Goal: Use online tool/utility

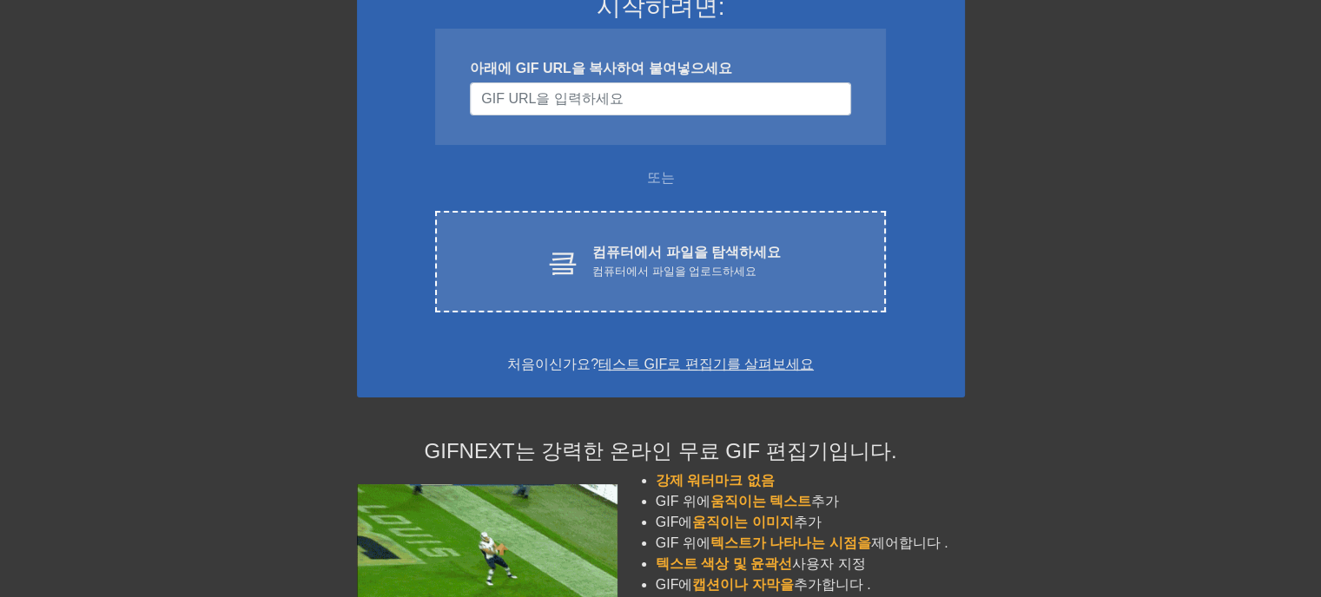
scroll to position [174, 0]
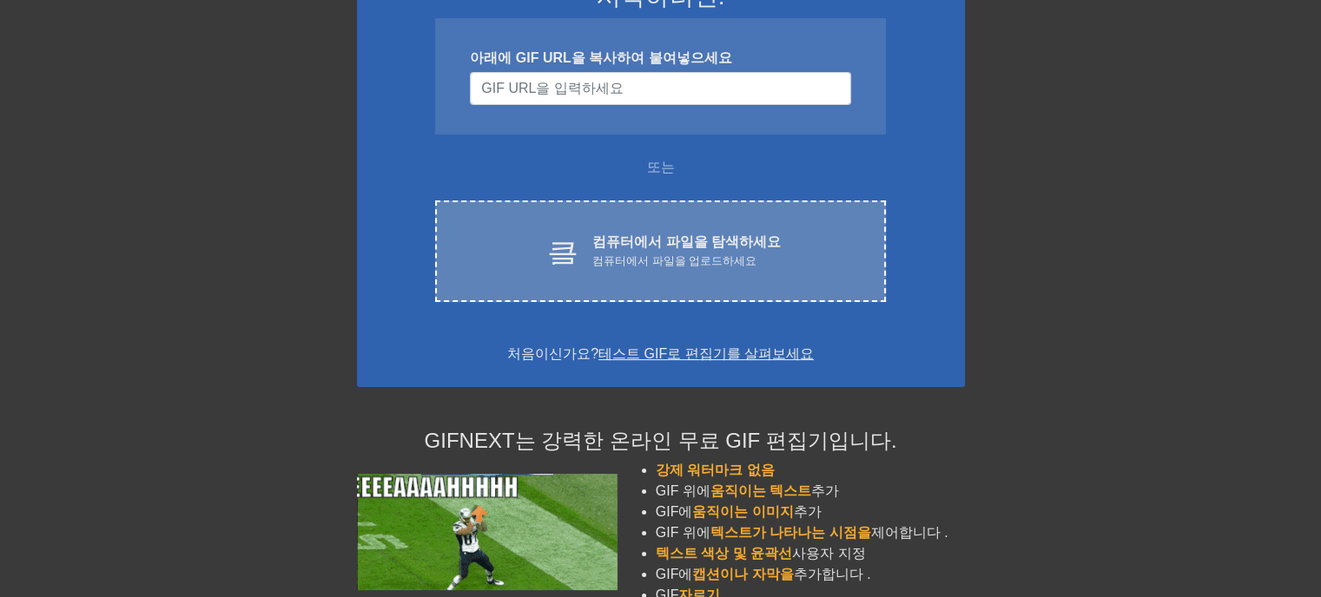
click at [643, 260] on font "컴퓨터에서 파일을 업로드하세요" at bounding box center [674, 260] width 164 height 13
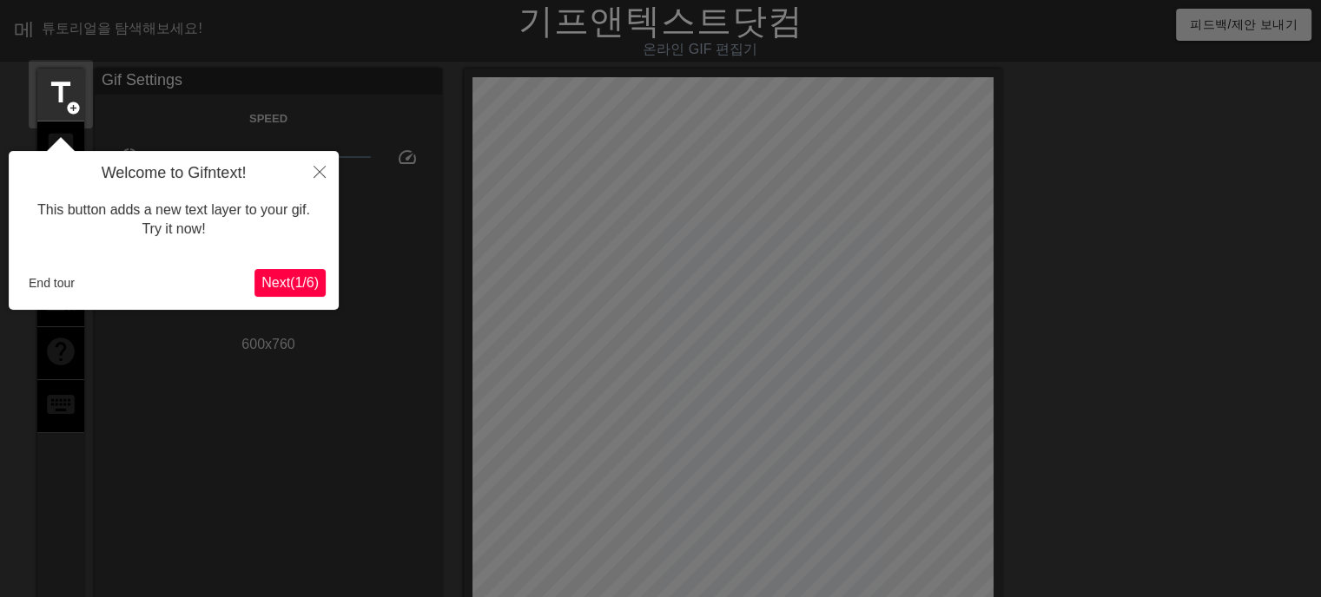
scroll to position [42, 0]
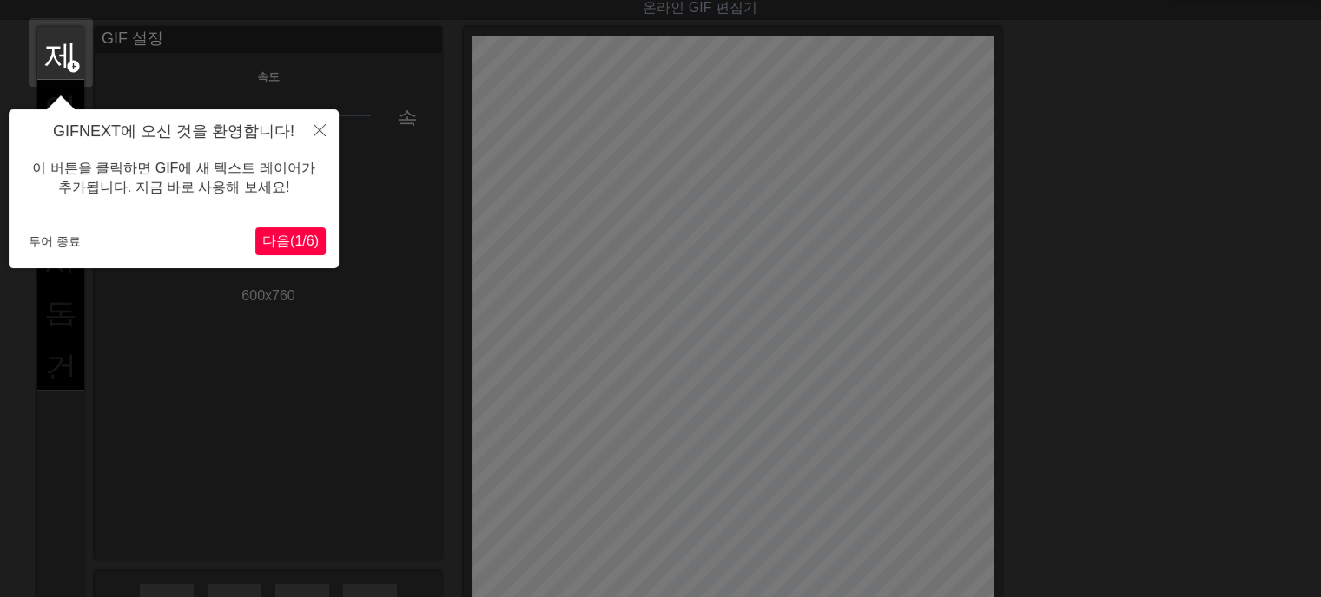
click at [274, 235] on font "다음" at bounding box center [276, 241] width 28 height 15
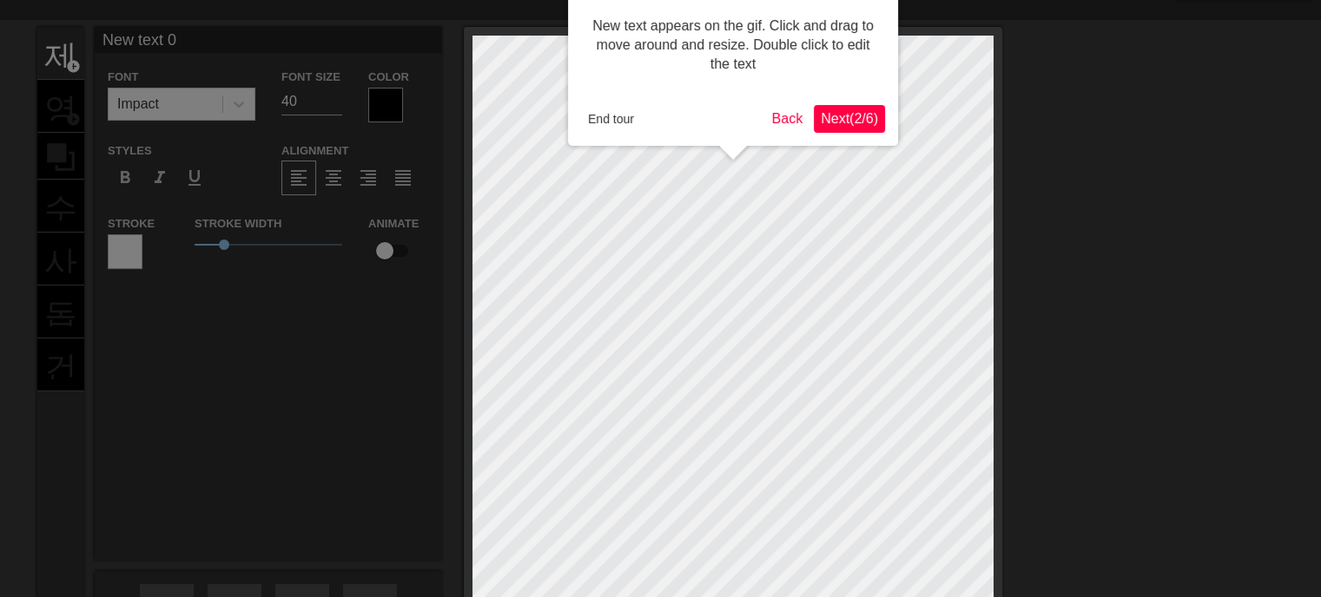
scroll to position [0, 0]
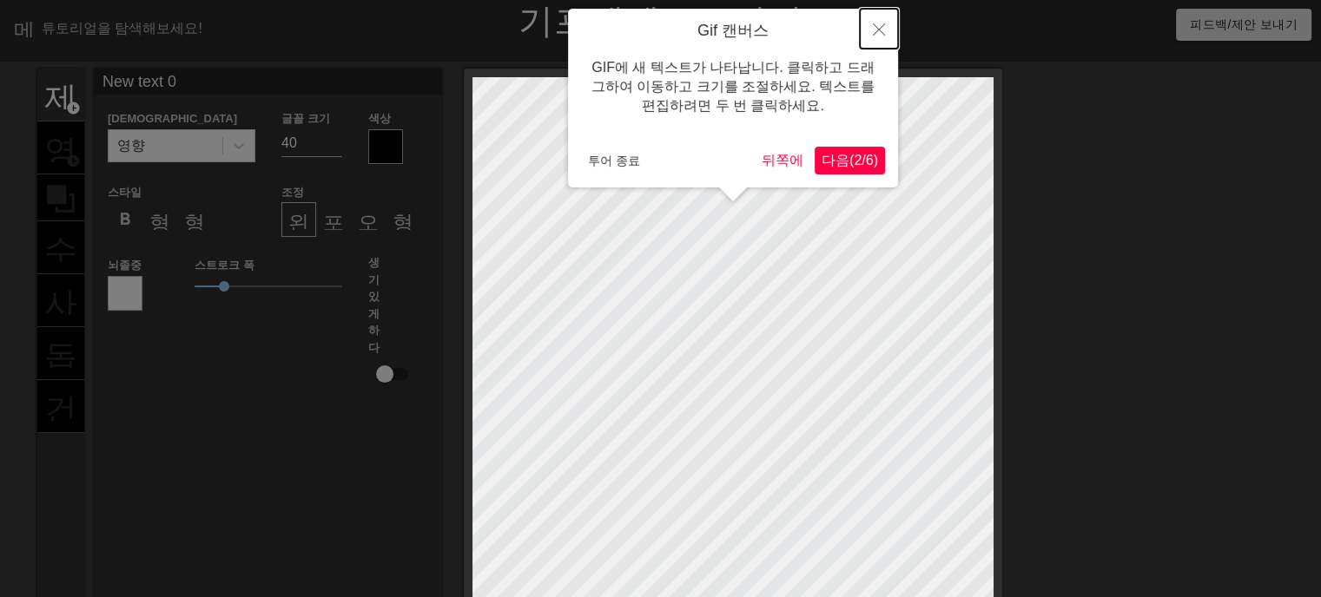
click at [874, 29] on icon "닫다" at bounding box center [879, 29] width 12 height 12
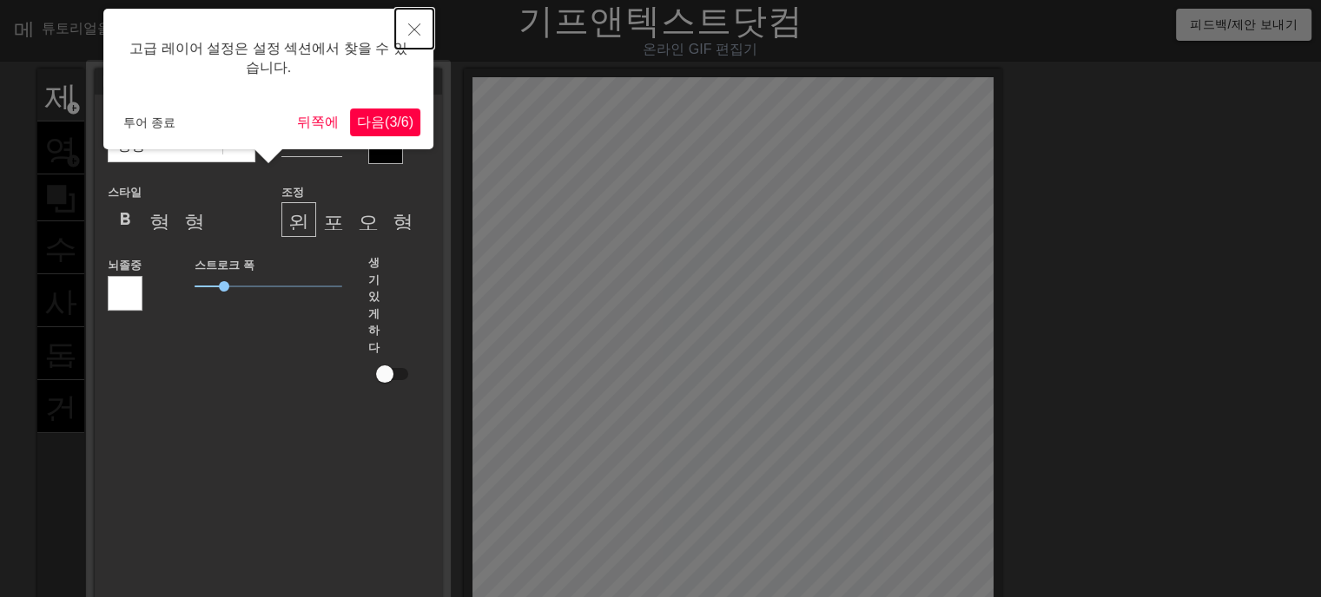
click at [411, 23] on icon "닫다" at bounding box center [414, 29] width 12 height 12
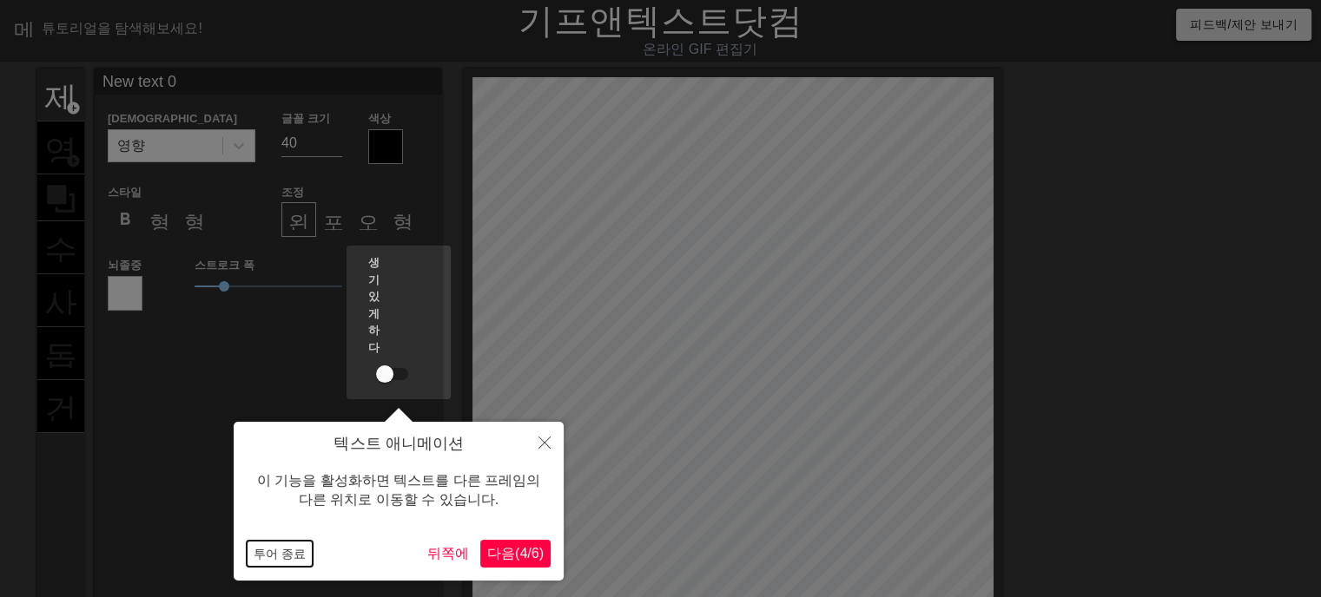
click at [274, 561] on font "투어 종료" at bounding box center [280, 554] width 52 height 14
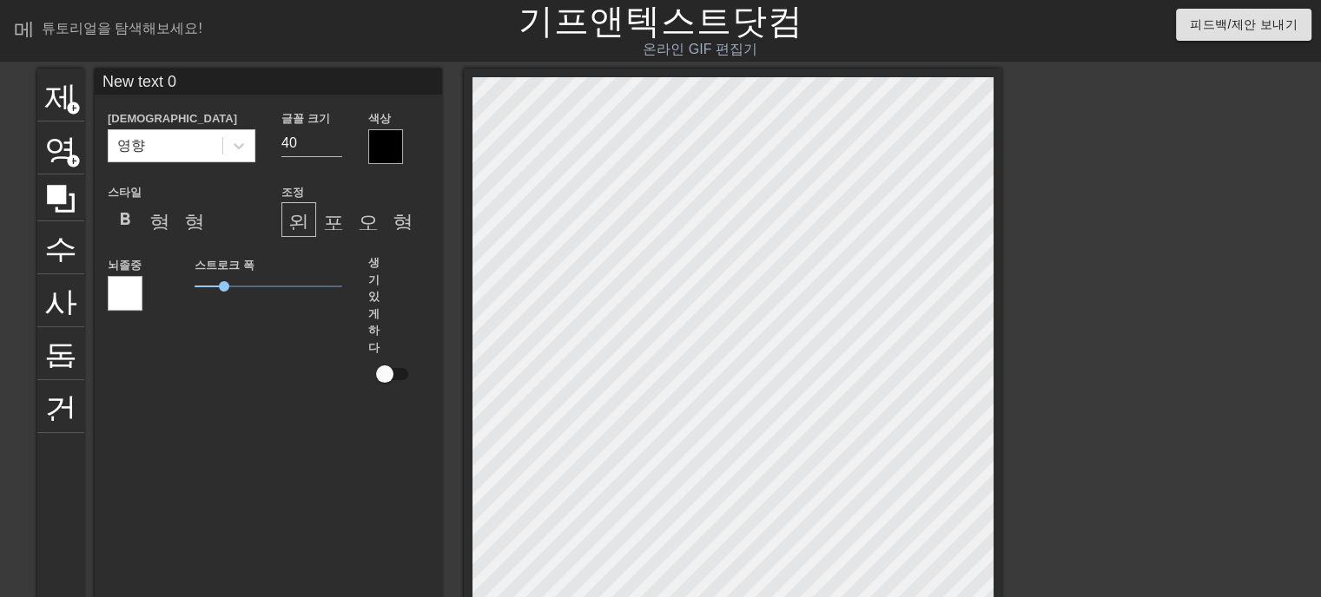
click at [184, 86] on input "New text 0" at bounding box center [268, 82] width 347 height 26
drag, startPoint x: 184, startPoint y: 86, endPoint x: 162, endPoint y: 76, distance: 24.9
click at [162, 76] on input "New text 0" at bounding box center [268, 82] width 347 height 26
paste input "낮달처럼.... T SPACE 눈을 가려도 그려지는 얼굴 가슴속에 자리 잡은 얼굴 남몰래 흐르는 눈물 그리움을 달래고 지우고 나면 또 그려지는…"
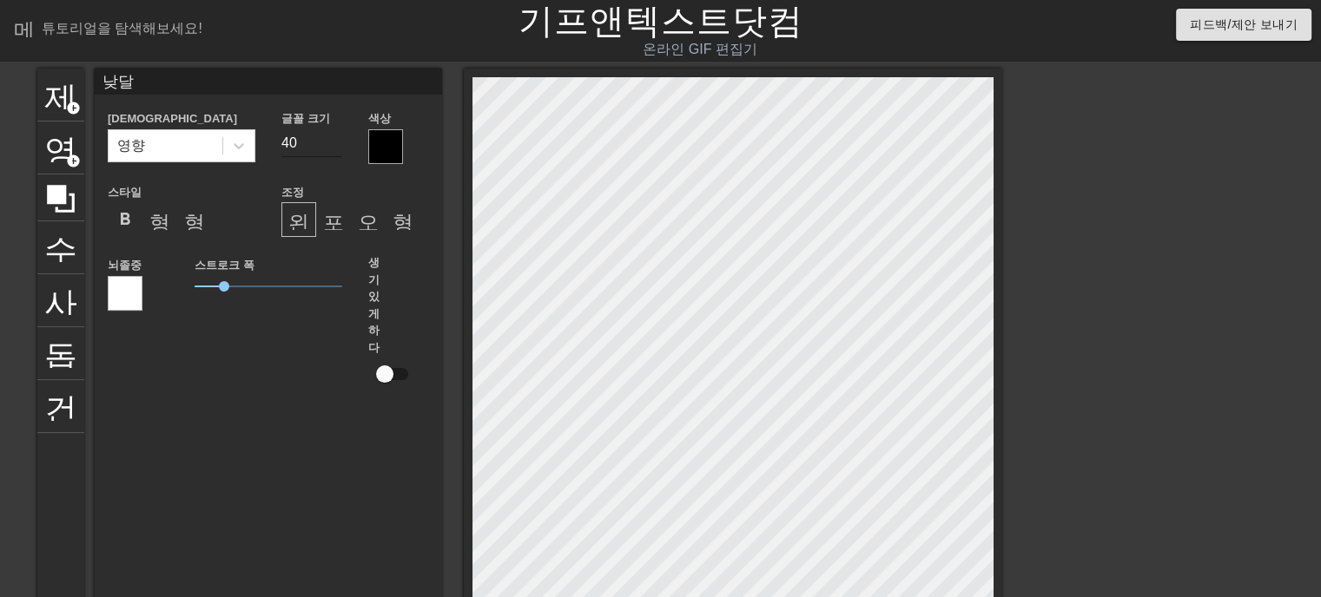
type input "낮"
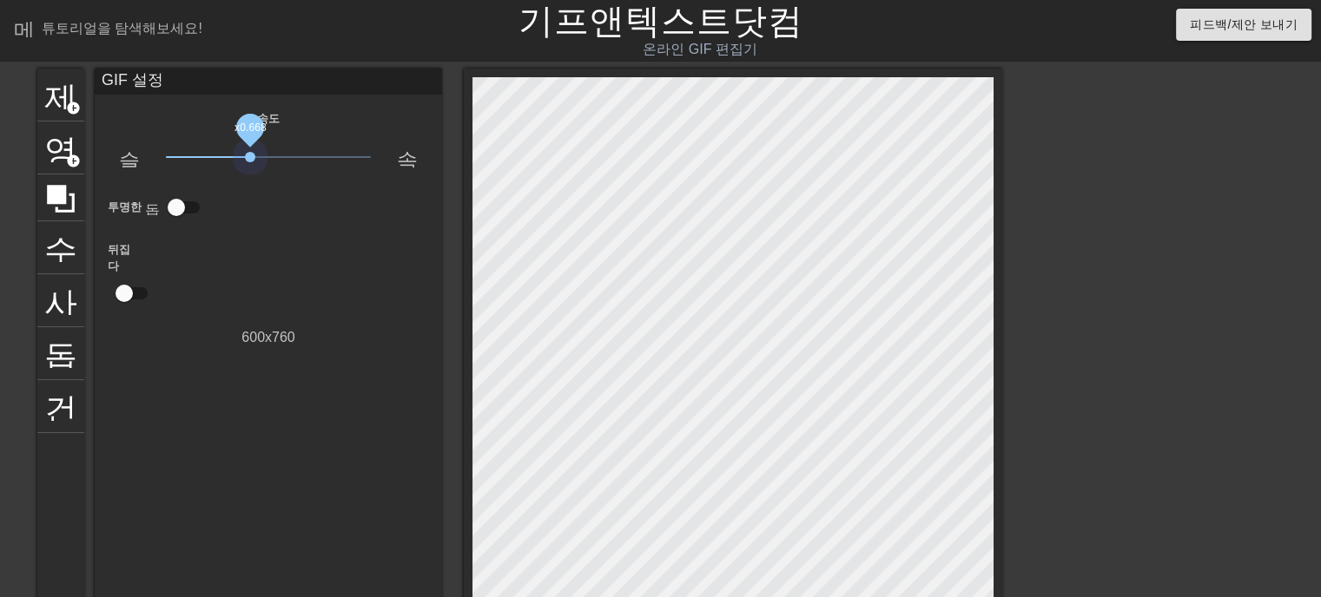
drag, startPoint x: 267, startPoint y: 161, endPoint x: 234, endPoint y: 225, distance: 72.2
click at [250, 166] on span "x0.668" at bounding box center [269, 157] width 206 height 21
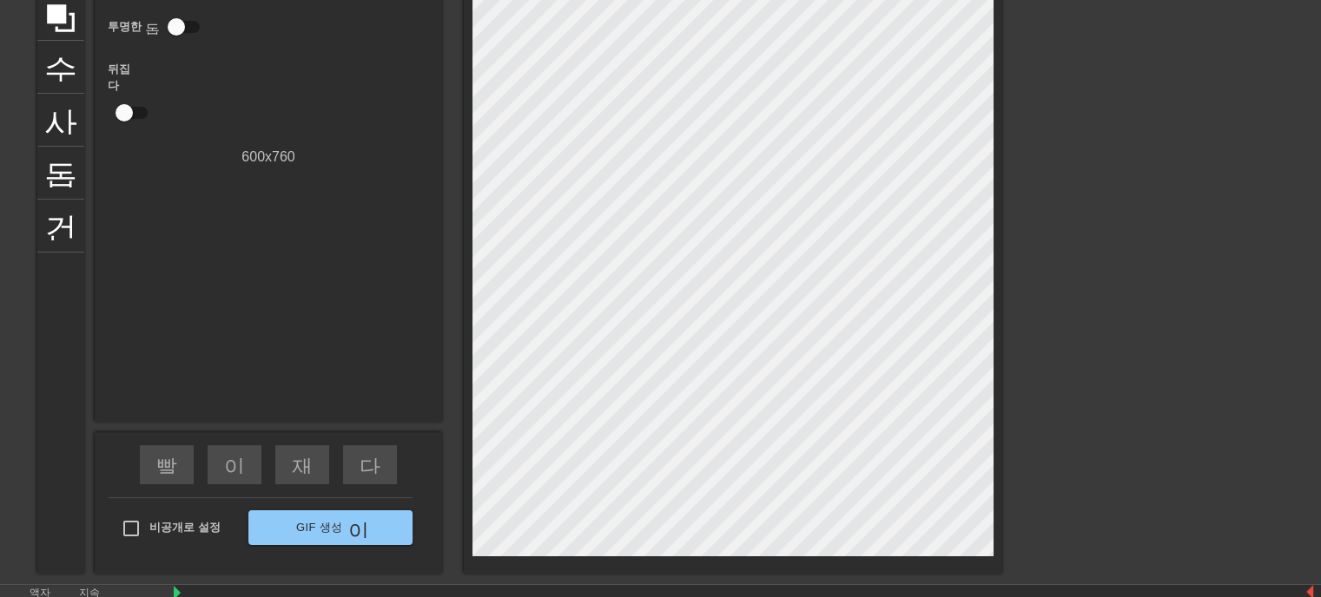
scroll to position [263, 0]
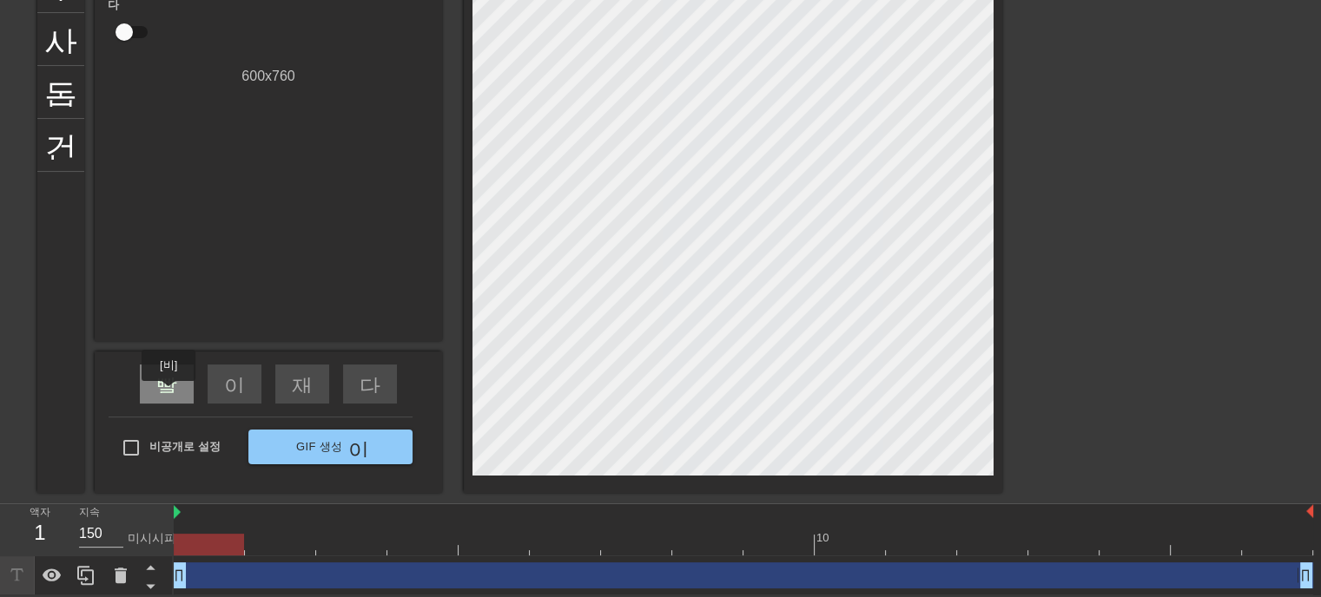
click at [168, 393] on div "빨리 되감기" at bounding box center [167, 384] width 54 height 39
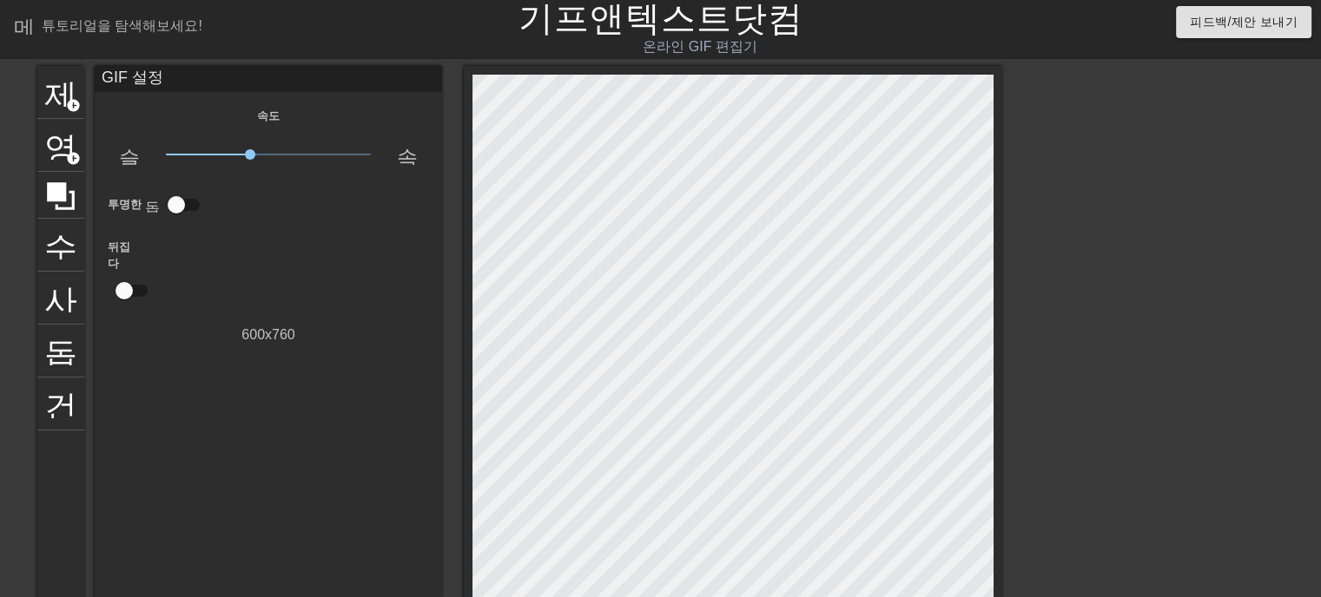
scroll to position [0, 0]
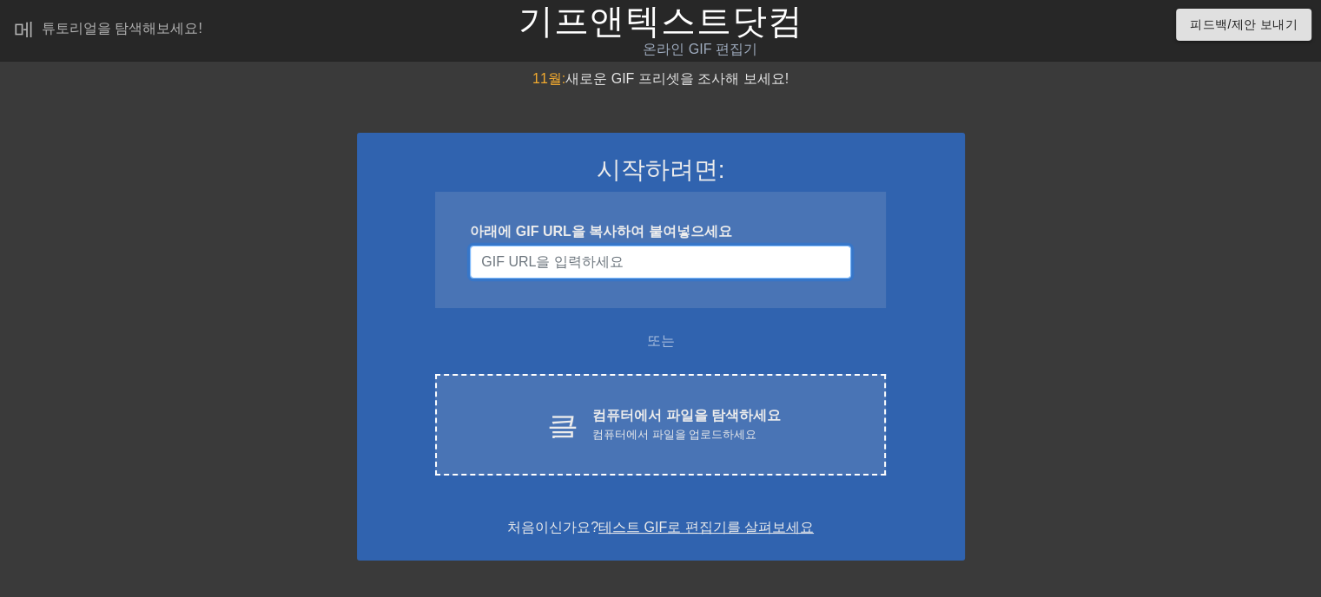
click at [559, 256] on input "사용자 이름" at bounding box center [660, 262] width 380 height 33
click at [539, 260] on input "사용자 이름" at bounding box center [660, 262] width 380 height 33
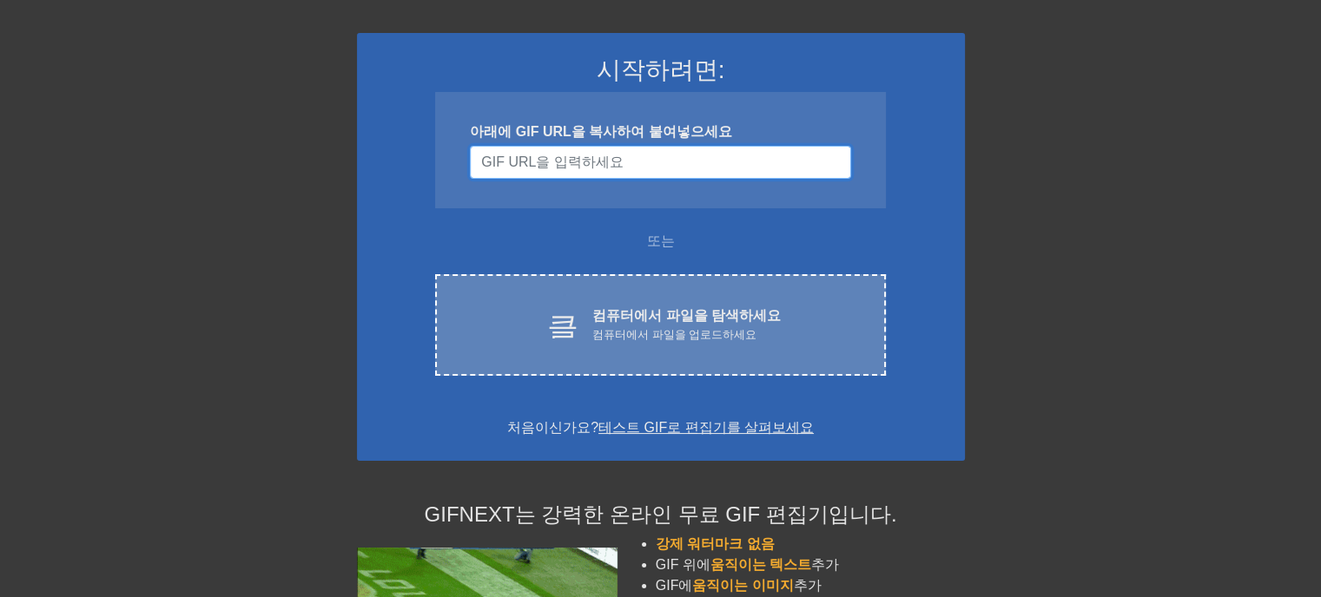
scroll to position [260, 0]
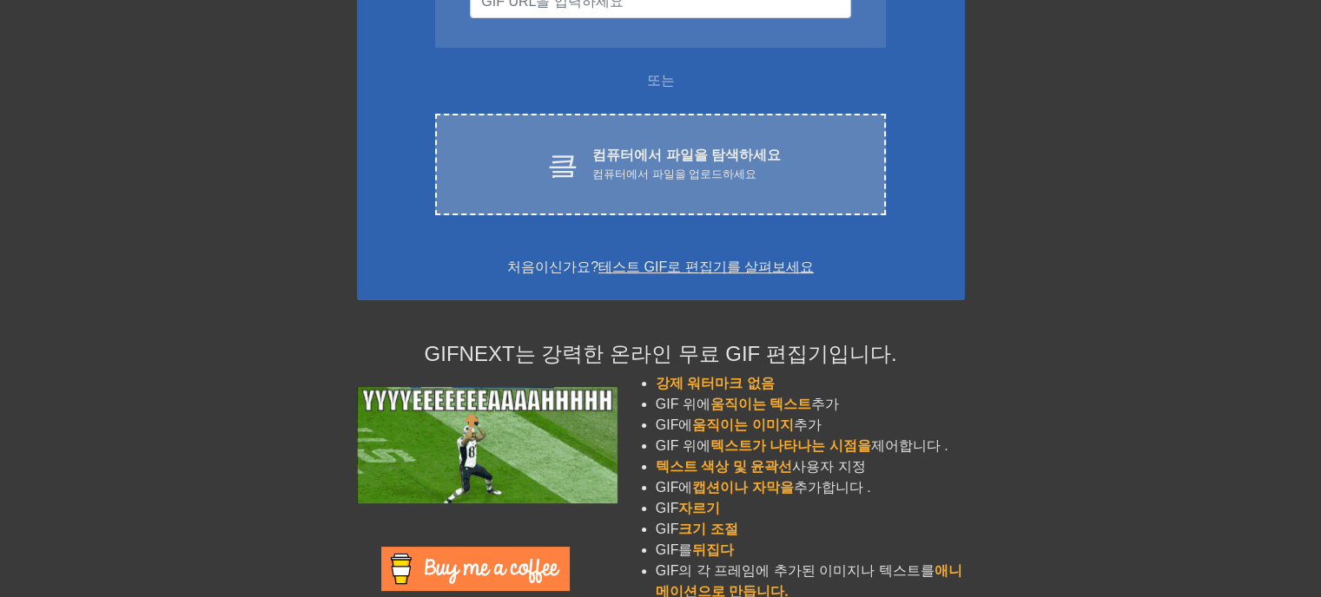
click at [570, 185] on div "클라우드 업로드 컴퓨터에서 파일을 탐색하세요 컴퓨터에서 파일을 업로드하세요 Choose files" at bounding box center [660, 165] width 450 height 102
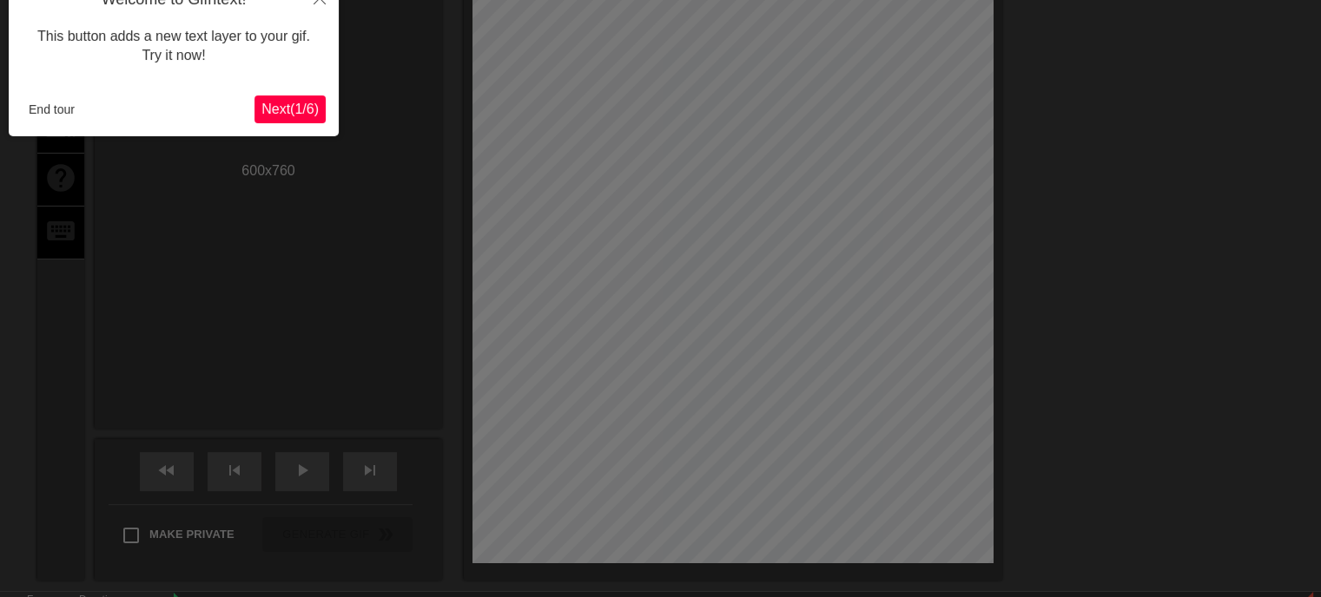
scroll to position [60, 0]
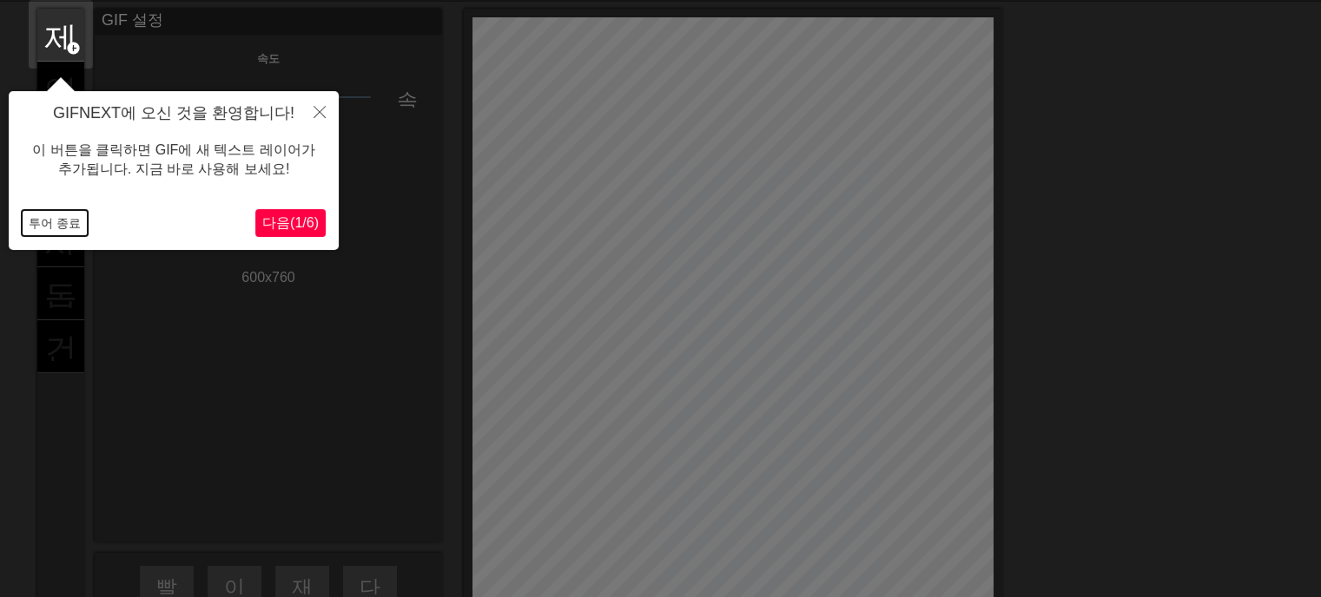
click at [49, 218] on font "투어 종료" at bounding box center [55, 223] width 52 height 14
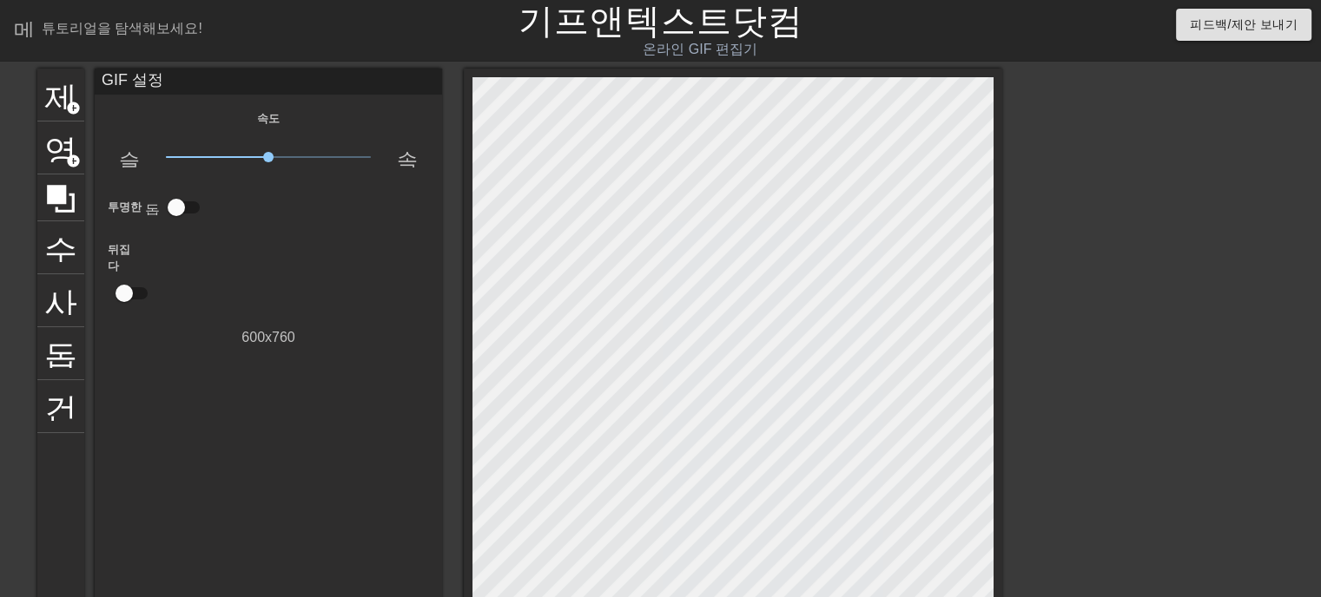
scroll to position [0, 0]
click at [55, 195] on icon at bounding box center [61, 199] width 28 height 28
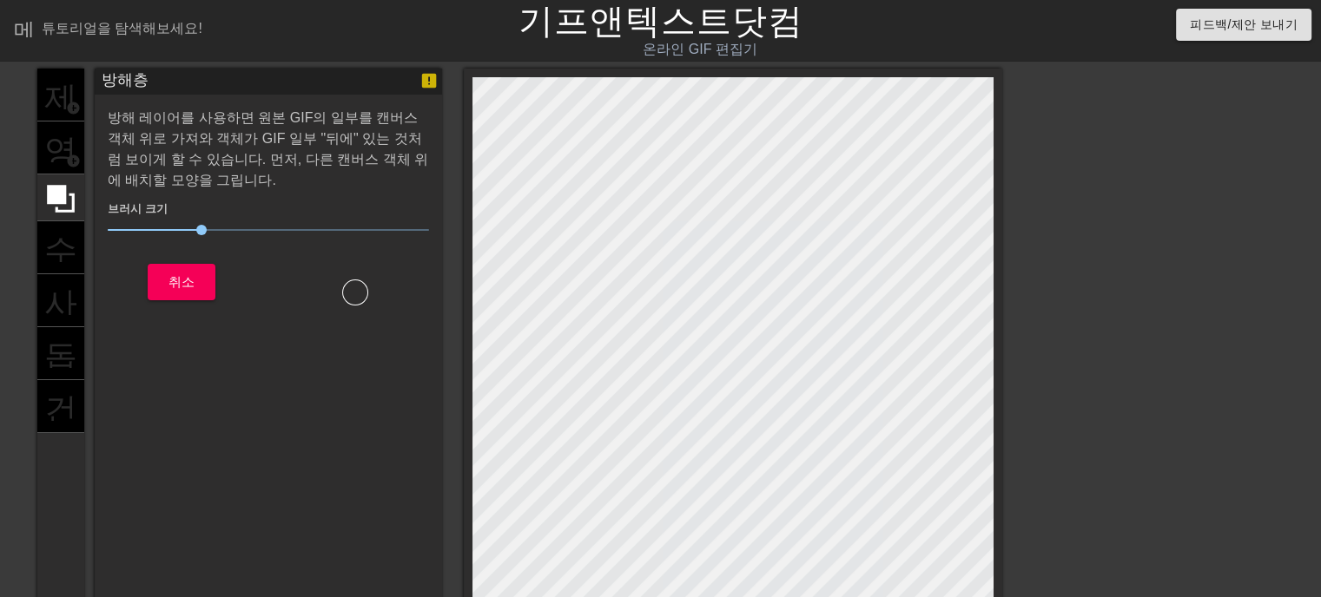
drag, startPoint x: 94, startPoint y: 135, endPoint x: 127, endPoint y: 131, distance: 33.2
click at [127, 131] on div "제목 add_circle 영상 add_circle 수확고 사진_크기_선택_대형 돕다 건반 방해층 방해 레이어를 사용하면 원본 GIF의 일부를 …" at bounding box center [519, 412] width 965 height 686
drag, startPoint x: 191, startPoint y: 190, endPoint x: 163, endPoint y: 159, distance: 41.8
click at [163, 159] on div "방해 레이어를 사용하면 원본 GIF의 일부를 캔버스 객체 위로 가져와 객체가 GIF 일부 "뒤에" 있는 것처럼 보이게 할 수 있습니다. 먼저,…" at bounding box center [268, 207] width 321 height 198
click at [59, 284] on div "제목 add_circle 영상 add_circle 수확고 사진_크기_선택_대형 돕다 건반" at bounding box center [60, 412] width 47 height 686
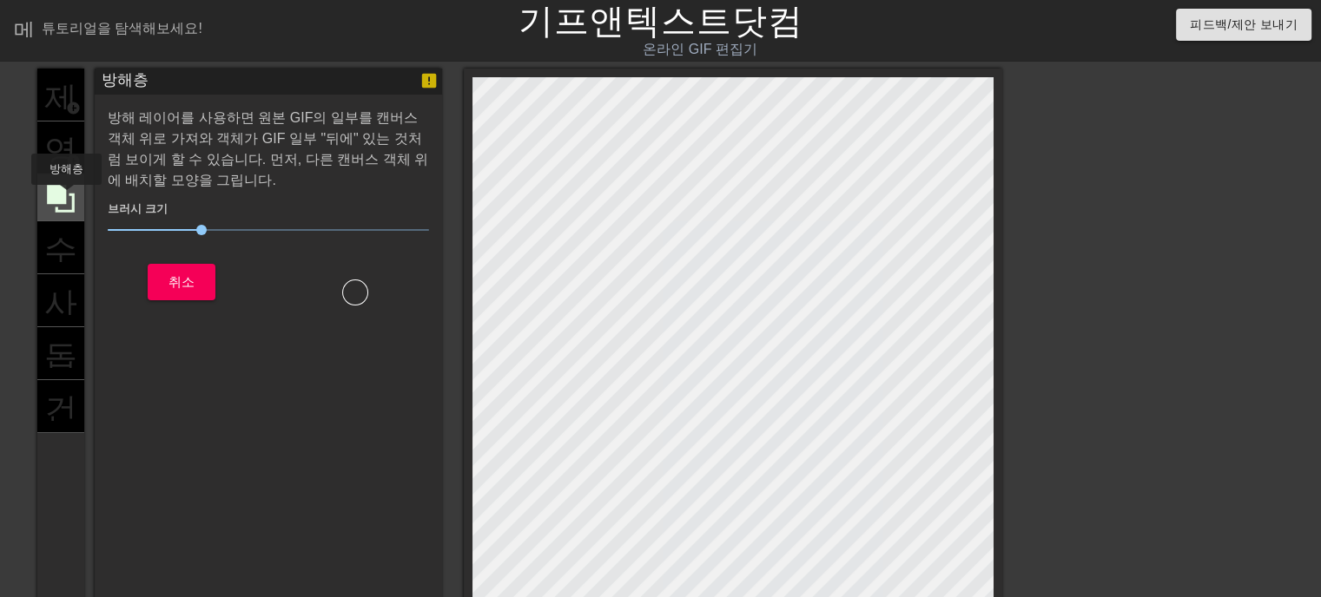
click at [65, 197] on icon at bounding box center [61, 199] width 28 height 28
